Goal: Find specific page/section: Find specific page/section

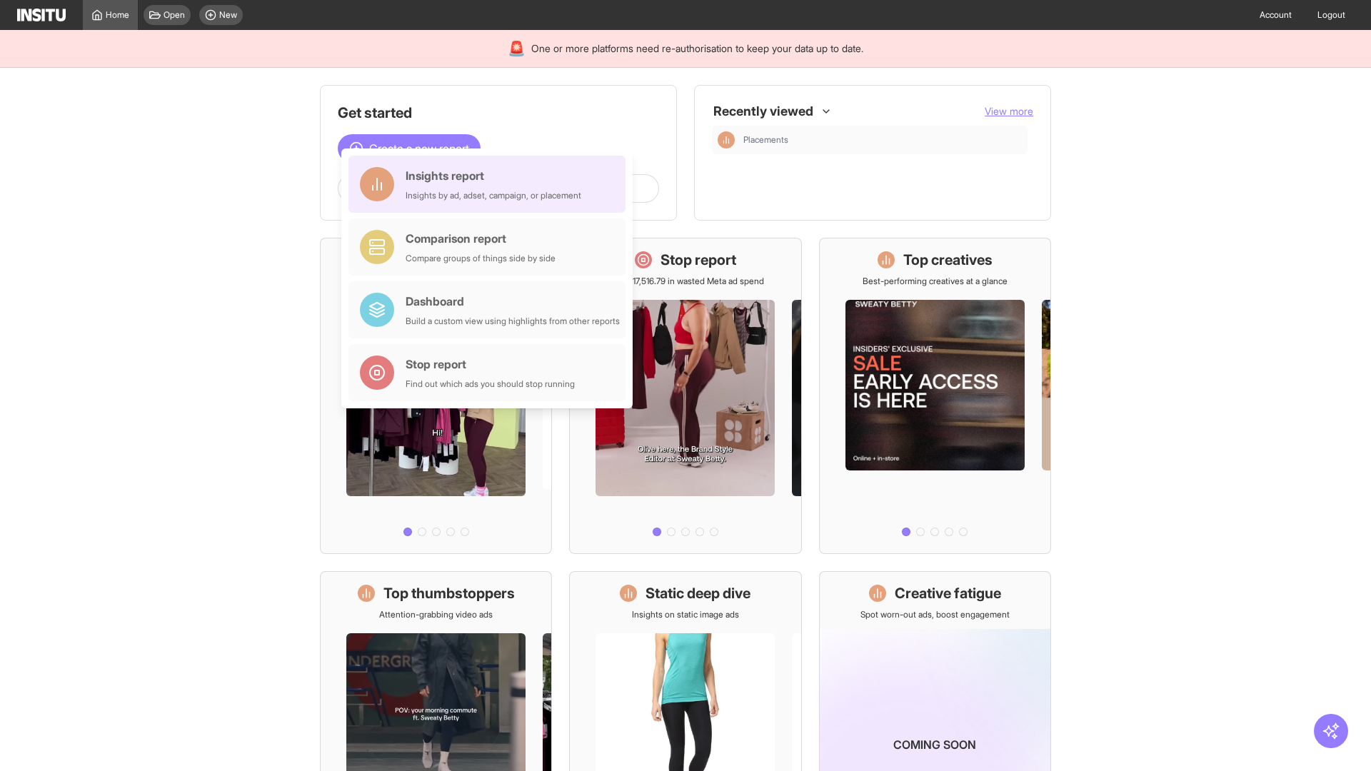
click at [490, 184] on div "Insights report Insights by ad, adset, campaign, or placement" at bounding box center [494, 184] width 176 height 34
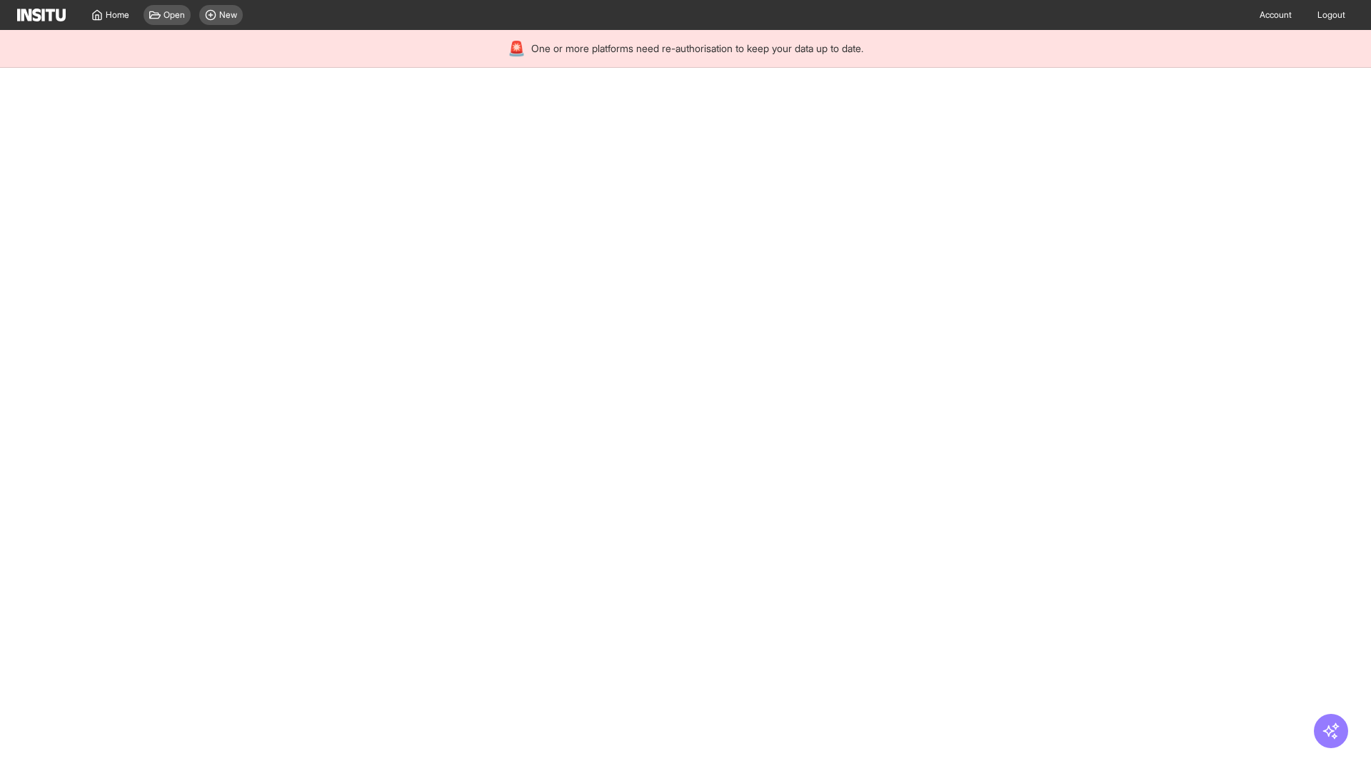
select select "**"
